Goal: Transaction & Acquisition: Obtain resource

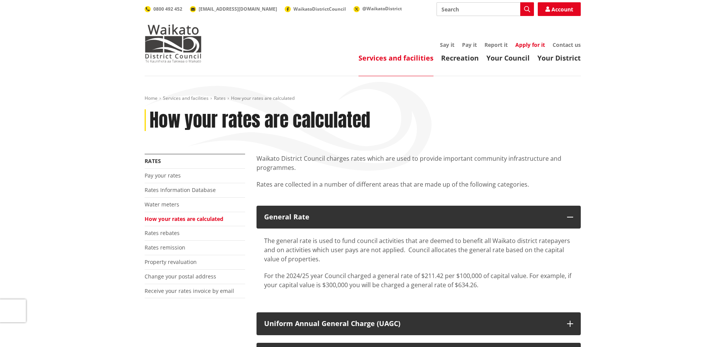
click at [519, 43] on link "Apply for it" at bounding box center [531, 44] width 30 height 7
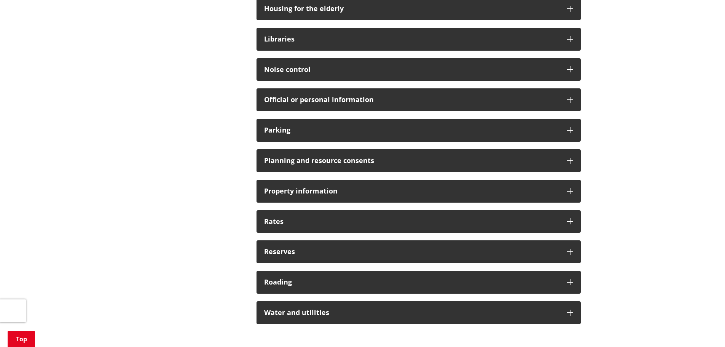
scroll to position [495, 0]
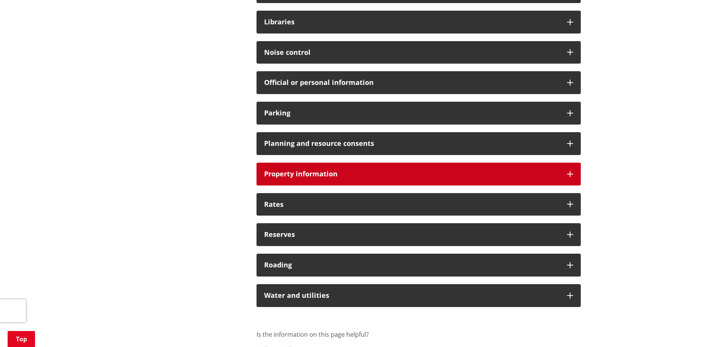
click at [334, 177] on h3 "Property information" at bounding box center [411, 174] width 295 height 8
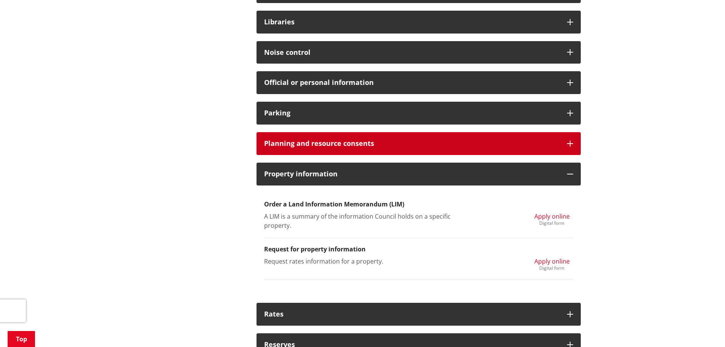
click at [417, 144] on h3 "Planning and resource consents" at bounding box center [411, 144] width 295 height 8
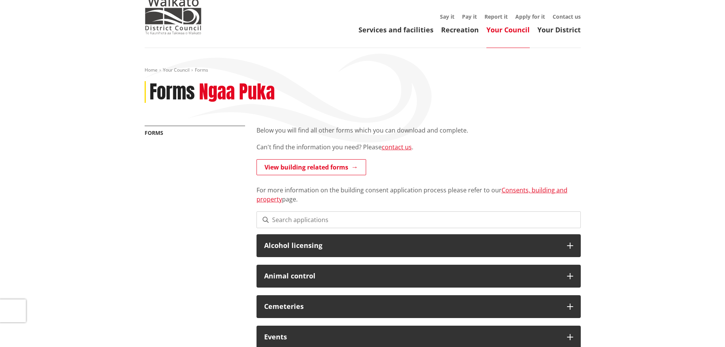
scroll to position [0, 0]
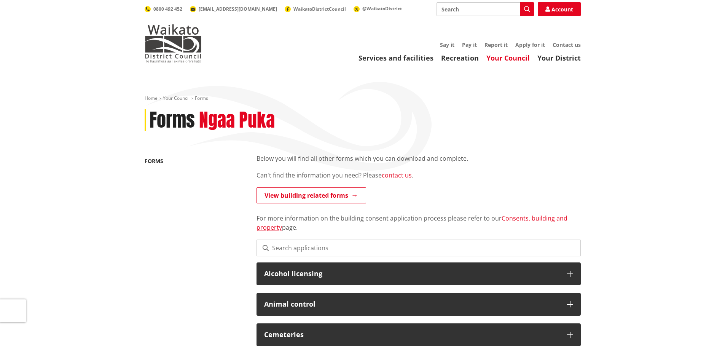
click at [498, 9] on input "Search" at bounding box center [485, 9] width 97 height 14
type input "COT"
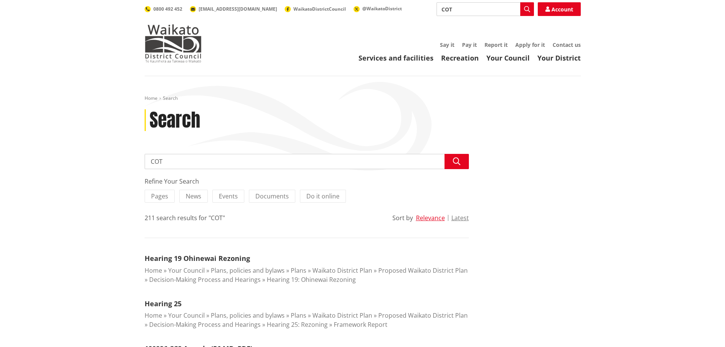
click at [465, 9] on input "COT" at bounding box center [485, 9] width 97 height 14
type input "Certificate of title"
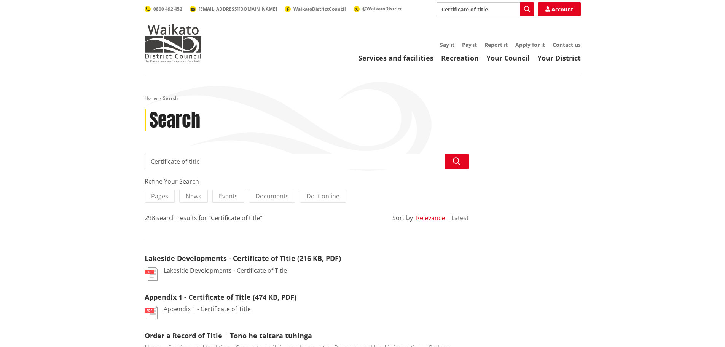
click at [151, 160] on input "Certificate of title" at bounding box center [307, 161] width 324 height 15
type input "order Certificate of title"
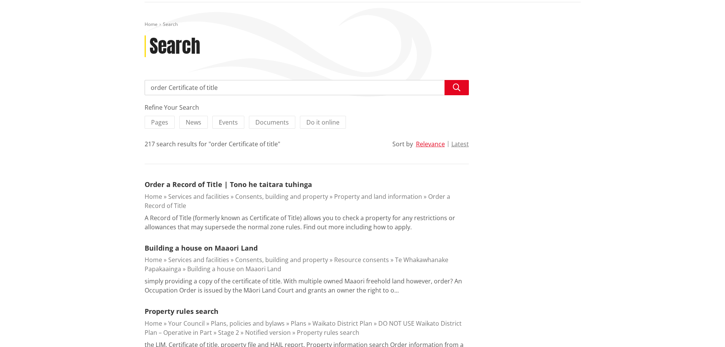
scroll to position [76, 0]
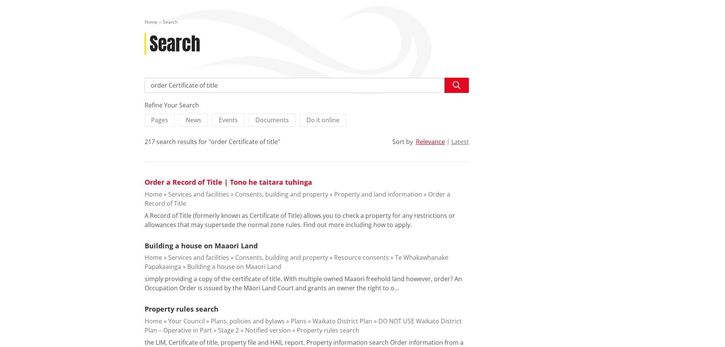
click at [217, 181] on link "Order a Record of Title | Tono he taitara tuhinga" at bounding box center [229, 181] width 168 height 9
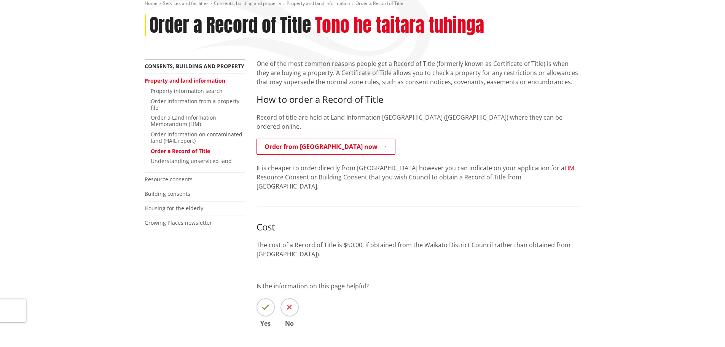
scroll to position [76, 0]
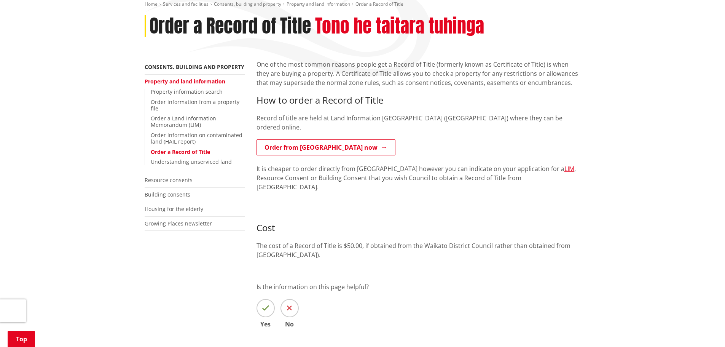
scroll to position [114, 0]
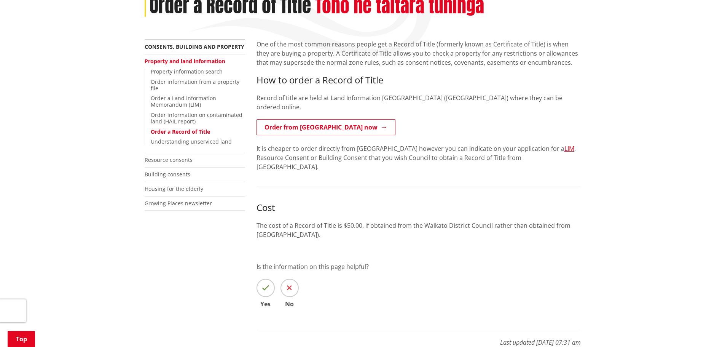
click at [193, 133] on link "Order a Record of Title" at bounding box center [180, 131] width 59 height 7
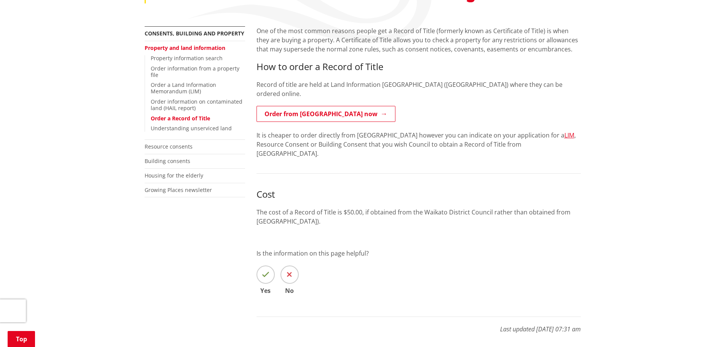
scroll to position [76, 0]
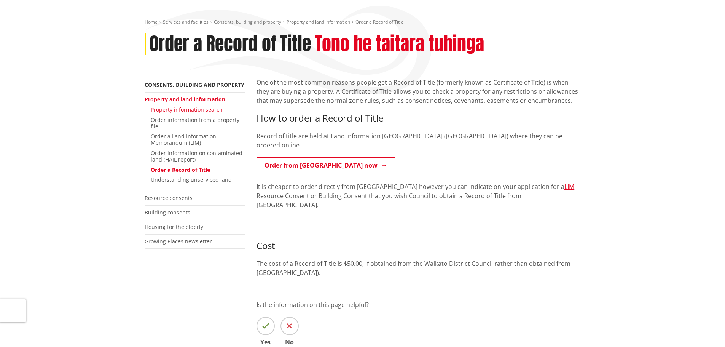
click at [190, 109] on link "Property information search" at bounding box center [187, 109] width 72 height 7
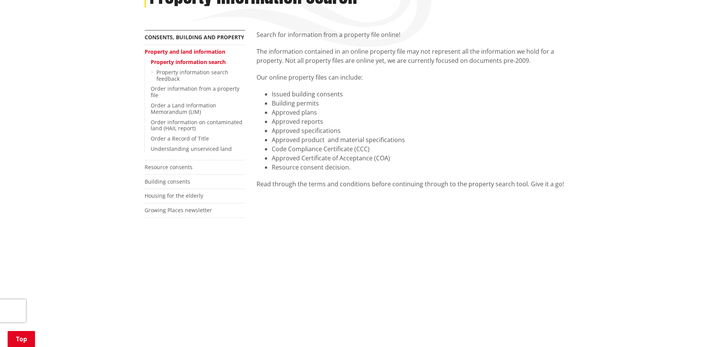
scroll to position [152, 0]
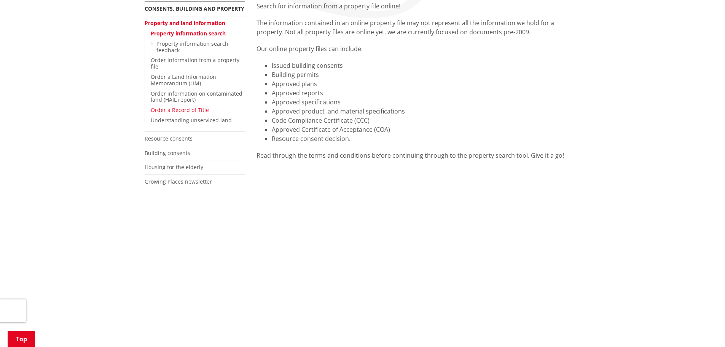
click at [185, 110] on link "Order a Record of Title" at bounding box center [180, 109] width 58 height 7
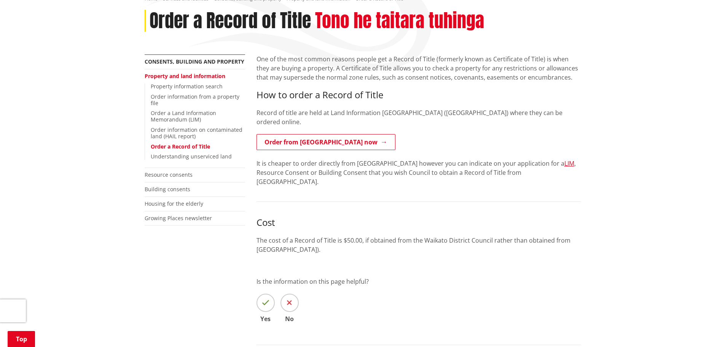
scroll to position [76, 0]
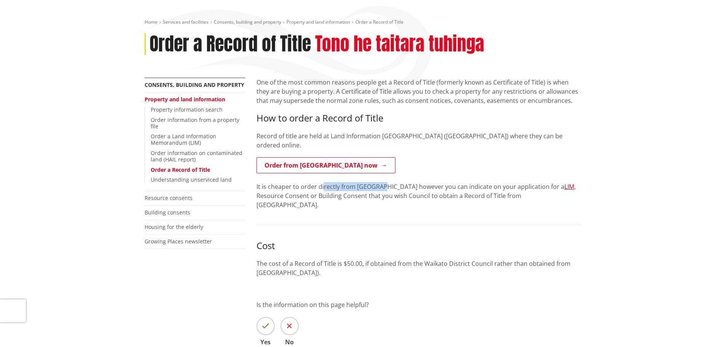
drag, startPoint x: 324, startPoint y: 180, endPoint x: 393, endPoint y: 180, distance: 68.9
click at [393, 182] on p "It is cheaper to order directly from [GEOGRAPHIC_DATA] however you can indicate…" at bounding box center [419, 195] width 324 height 27
click at [409, 185] on p "It is cheaper to order directly from [GEOGRAPHIC_DATA] however you can indicate…" at bounding box center [419, 195] width 324 height 27
drag, startPoint x: 466, startPoint y: 186, endPoint x: 460, endPoint y: 185, distance: 6.6
click at [460, 185] on p "It is cheaper to order directly from [GEOGRAPHIC_DATA] however you can indicate…" at bounding box center [419, 195] width 324 height 27
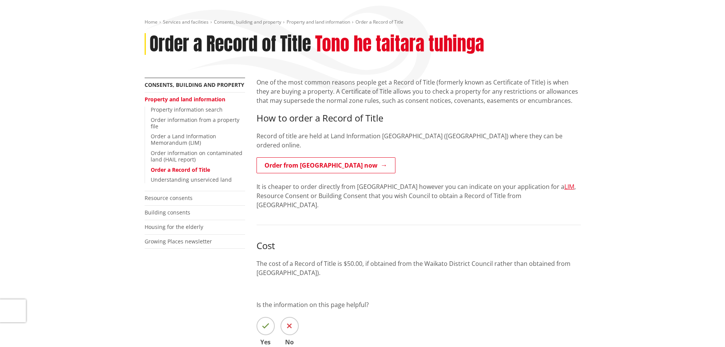
click at [490, 184] on p "It is cheaper to order directly from [GEOGRAPHIC_DATA] however you can indicate…" at bounding box center [419, 195] width 324 height 27
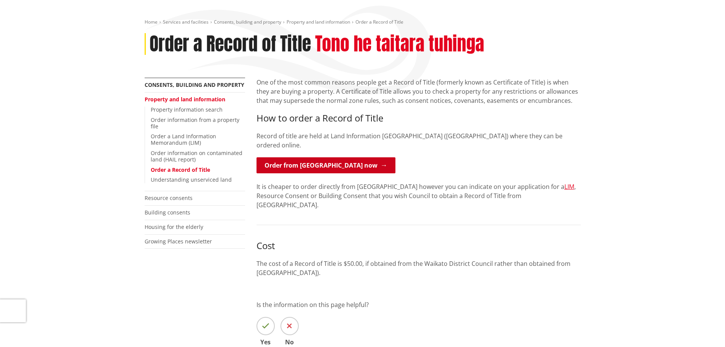
click at [308, 157] on link "Order from [GEOGRAPHIC_DATA] now" at bounding box center [326, 165] width 139 height 16
